Goal: Task Accomplishment & Management: Manage account settings

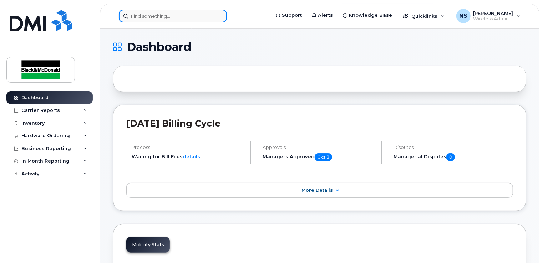
click at [152, 15] on input at bounding box center [173, 16] width 108 height 13
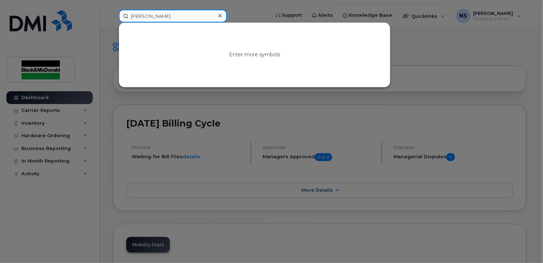
type input "cole"
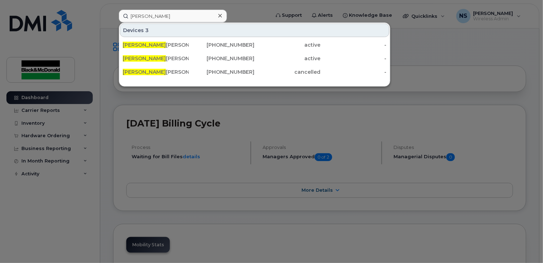
drag, startPoint x: 112, startPoint y: 20, endPoint x: 101, endPoint y: 23, distance: 11.4
click at [110, 21] on div at bounding box center [271, 131] width 543 height 263
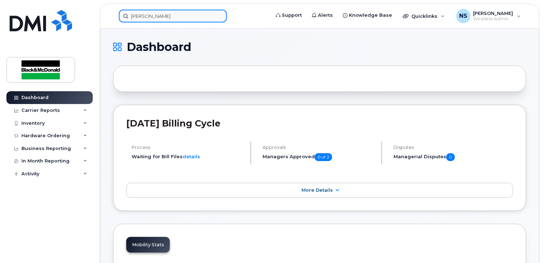
click at [157, 14] on input "cole" at bounding box center [173, 16] width 108 height 13
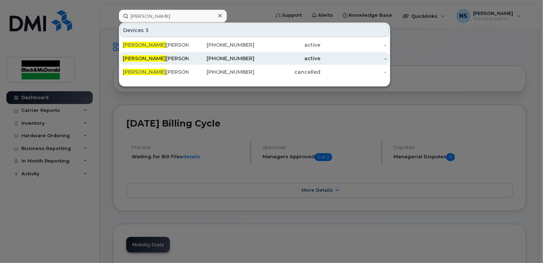
click at [171, 60] on div "Cole Townson" at bounding box center [156, 58] width 66 height 7
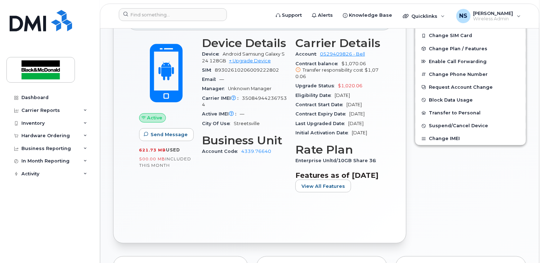
scroll to position [178, 0]
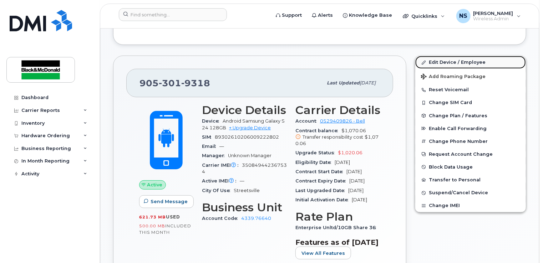
click at [461, 61] on link "Edit Device / Employee" at bounding box center [470, 62] width 111 height 13
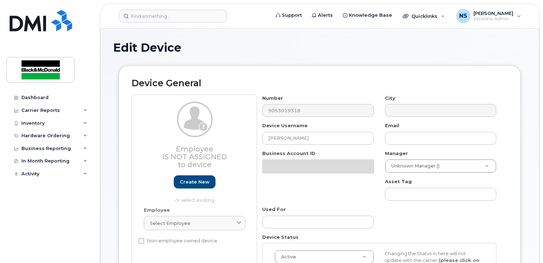
select select "158675"
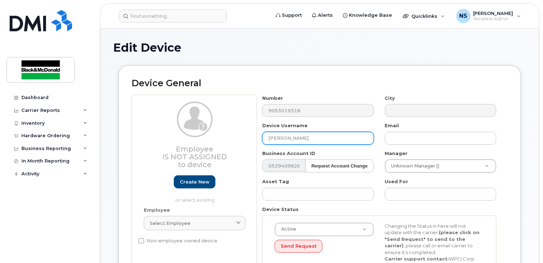
drag, startPoint x: 301, startPoint y: 139, endPoint x: 223, endPoint y: 132, distance: 78.8
click at [223, 132] on div "Employee Is not assigned to device Create new or select existing Employee Selec…" at bounding box center [320, 191] width 376 height 193
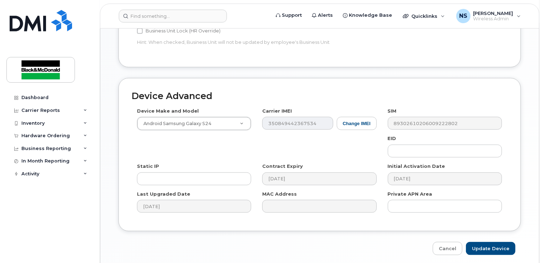
scroll to position [376, 0]
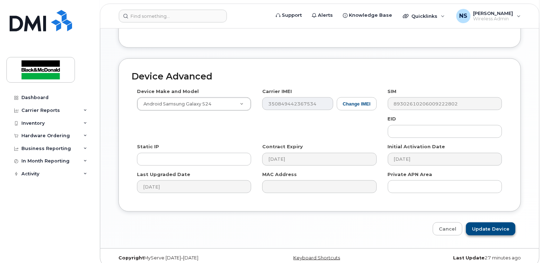
type input "[PERSON_NAME]"
click at [498, 223] on input "Update Device" at bounding box center [491, 229] width 50 height 13
type input "Saving..."
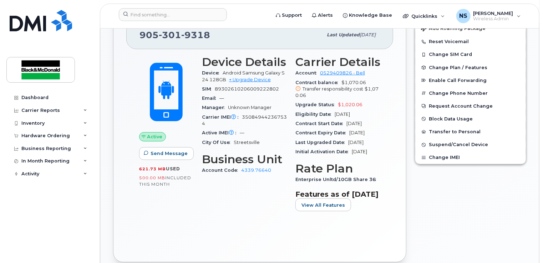
scroll to position [214, 0]
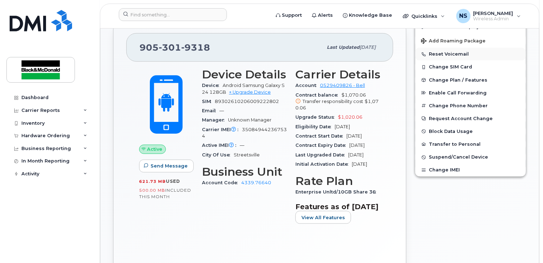
click at [446, 52] on button "Reset Voicemail" at bounding box center [470, 54] width 111 height 13
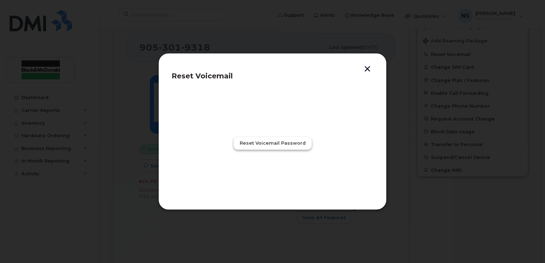
click at [269, 146] on span "Reset Voicemail Password" at bounding box center [273, 143] width 66 height 7
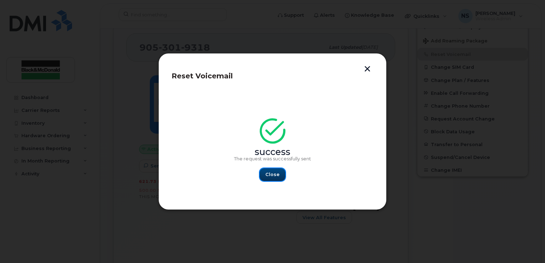
click at [278, 176] on span "Close" at bounding box center [272, 174] width 14 height 7
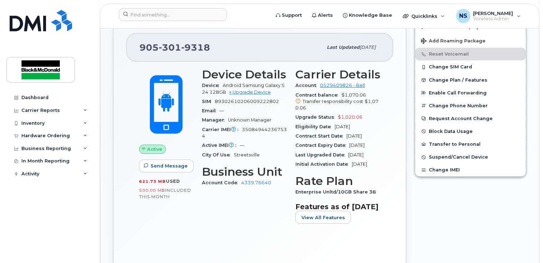
click at [407, 204] on div "905 301 9318 Last updated Sep 09, 2025 Active Send Message 621.73 MB  used 500.…" at bounding box center [260, 148] width 302 height 264
click at [442, 212] on div "Edit Device / Employee Add Roaming Package Reset Voicemail Change SIM Card Chan…" at bounding box center [471, 148] width 120 height 264
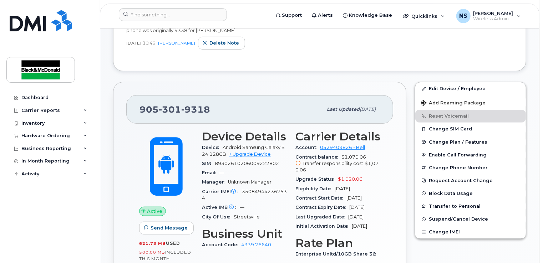
scroll to position [71, 0]
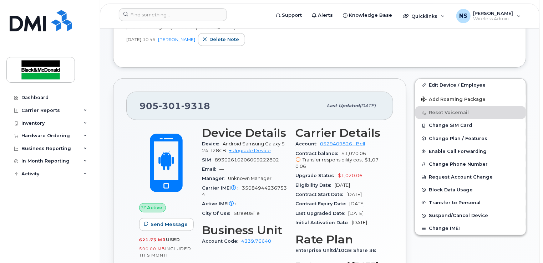
scroll to position [178, 0]
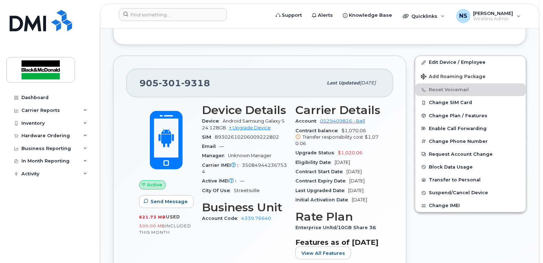
click at [417, 236] on div "Edit Device / Employee Add Roaming Package Reset Voicemail Change SIM Card Chan…" at bounding box center [471, 183] width 120 height 264
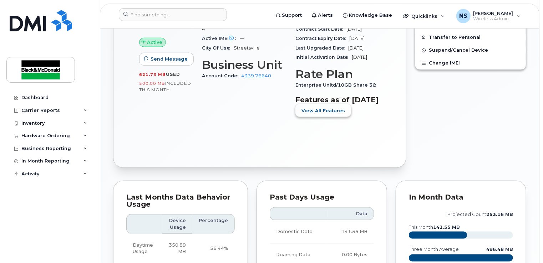
click at [314, 114] on span "View All Features" at bounding box center [323, 110] width 44 height 7
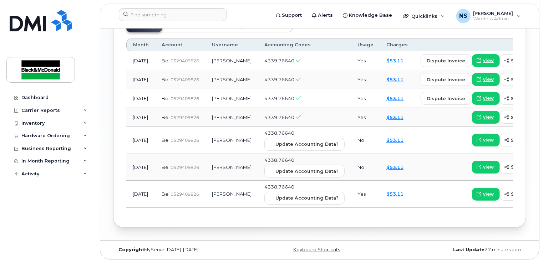
scroll to position [820, 0]
click at [483, 60] on span "view" at bounding box center [488, 60] width 11 height 6
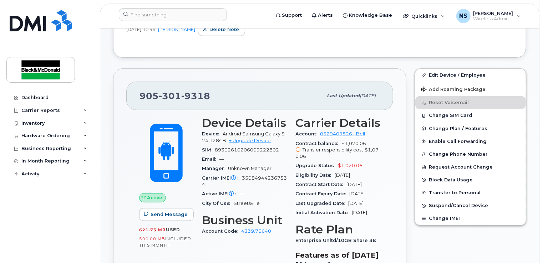
scroll to position [178, 0]
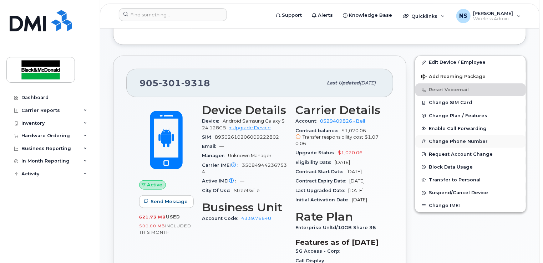
click at [457, 141] on button "Change Phone Number" at bounding box center [470, 141] width 111 height 13
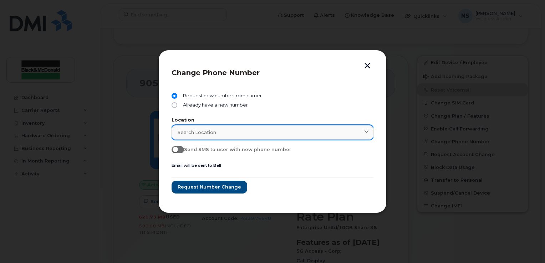
click at [228, 132] on div "Search location" at bounding box center [273, 132] width 190 height 7
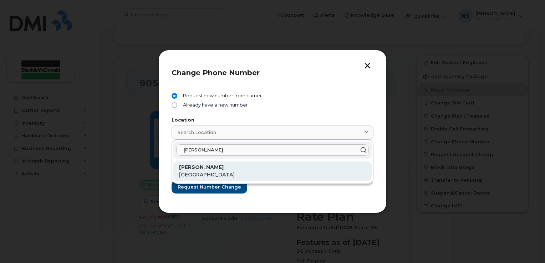
type input "hamilton"
click at [203, 172] on div "Hamilton Ontario" at bounding box center [272, 171] width 187 height 15
type input "Hamilton"
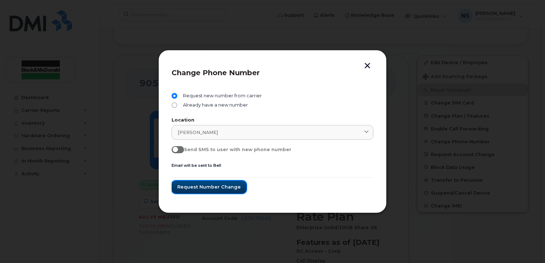
click at [218, 186] on span "Request number change" at bounding box center [208, 187] width 63 height 7
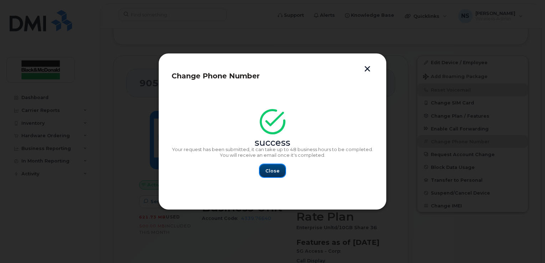
click at [265, 168] on button "Close" at bounding box center [273, 170] width 26 height 13
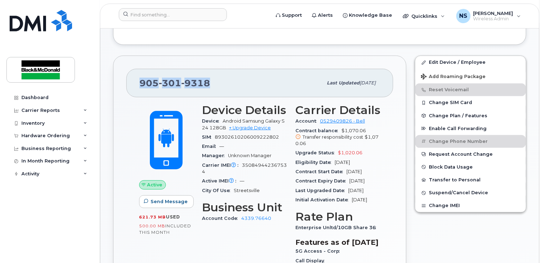
drag, startPoint x: 214, startPoint y: 82, endPoint x: 134, endPoint y: 83, distance: 80.3
click at [134, 83] on div "905 301 9318 Last updated Sep 09, 2025" at bounding box center [259, 83] width 267 height 29
drag, startPoint x: 134, startPoint y: 83, endPoint x: 111, endPoint y: 75, distance: 23.8
click at [111, 75] on div "905 301 9318 Last updated Sep 09, 2025 Active Send Message 621.73 MB  used 500.…" at bounding box center [260, 252] width 302 height 402
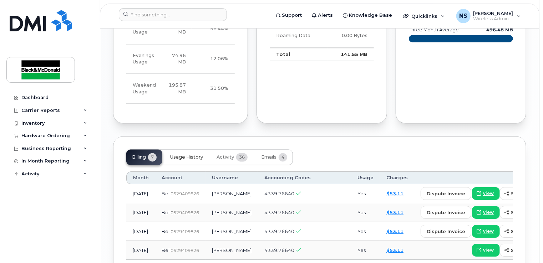
scroll to position [749, 0]
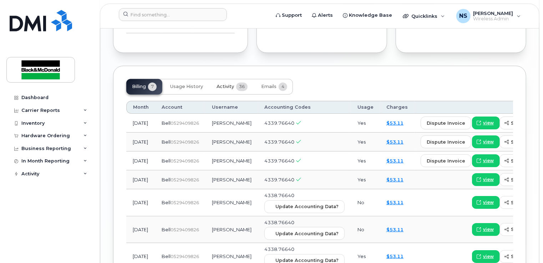
click at [233, 90] on span "Activity" at bounding box center [225, 87] width 17 height 6
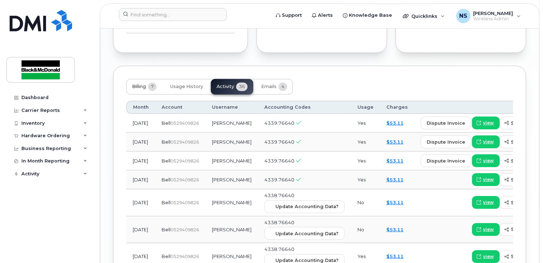
click at [143, 90] on span "Billing" at bounding box center [139, 87] width 14 height 6
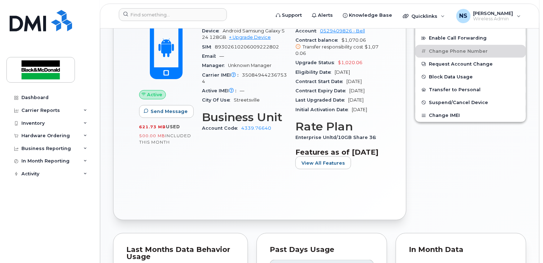
scroll to position [285, 0]
click at [508, 193] on div "Edit Device / Employee Add Roaming Package Reset Voicemail Change SIM Card Chan…" at bounding box center [471, 93] width 120 height 264
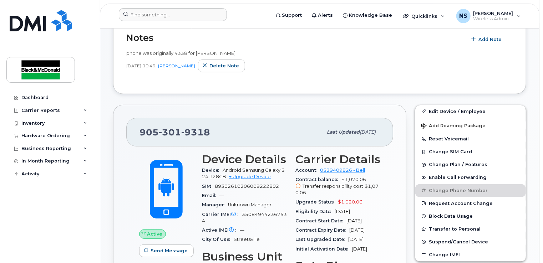
scroll to position [36, 0]
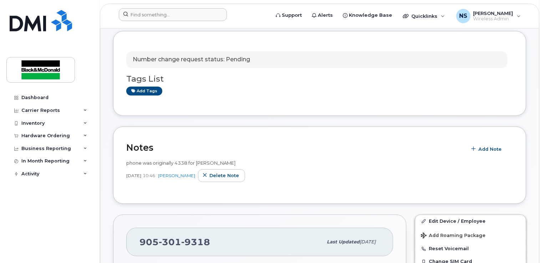
click at [173, 21] on div at bounding box center [192, 16] width 158 height 16
click at [172, 17] on input at bounding box center [173, 14] width 108 height 13
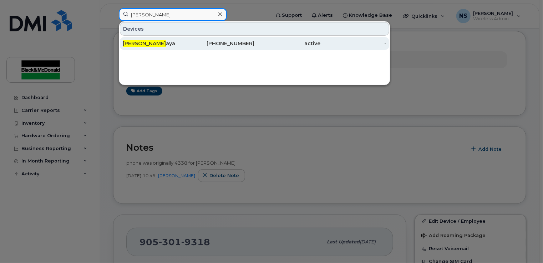
type input "[PERSON_NAME]"
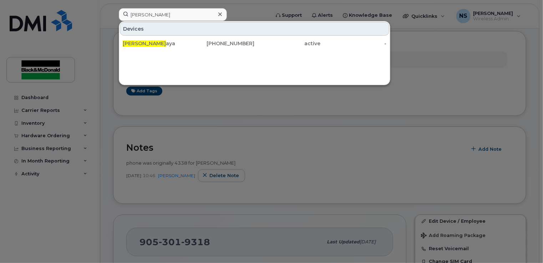
drag, startPoint x: 171, startPoint y: 46, endPoint x: 268, endPoint y: 80, distance: 102.8
click at [171, 46] on div "[PERSON_NAME]" at bounding box center [156, 43] width 66 height 7
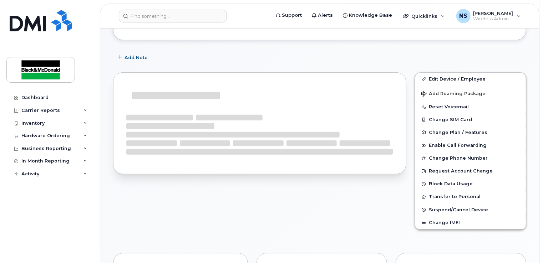
scroll to position [107, 0]
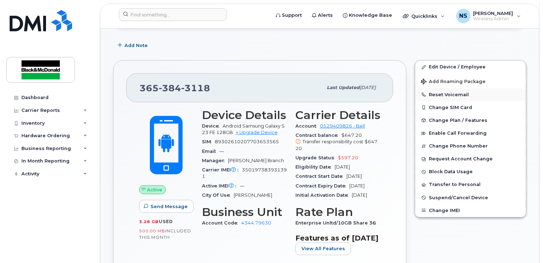
click at [451, 93] on button "Reset Voicemail" at bounding box center [470, 94] width 111 height 13
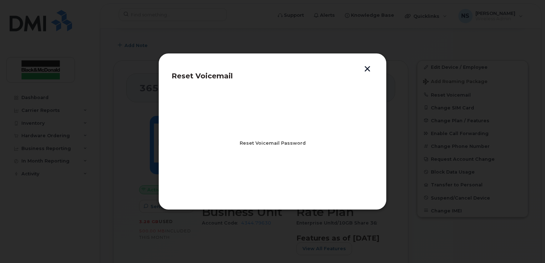
click at [263, 145] on span "Reset Voicemail Password" at bounding box center [273, 143] width 66 height 7
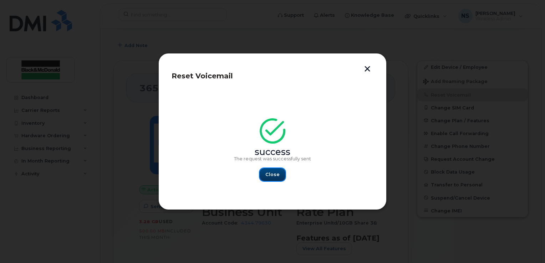
click at [270, 179] on button "Close" at bounding box center [273, 174] width 26 height 13
